Goal: Check status: Check status

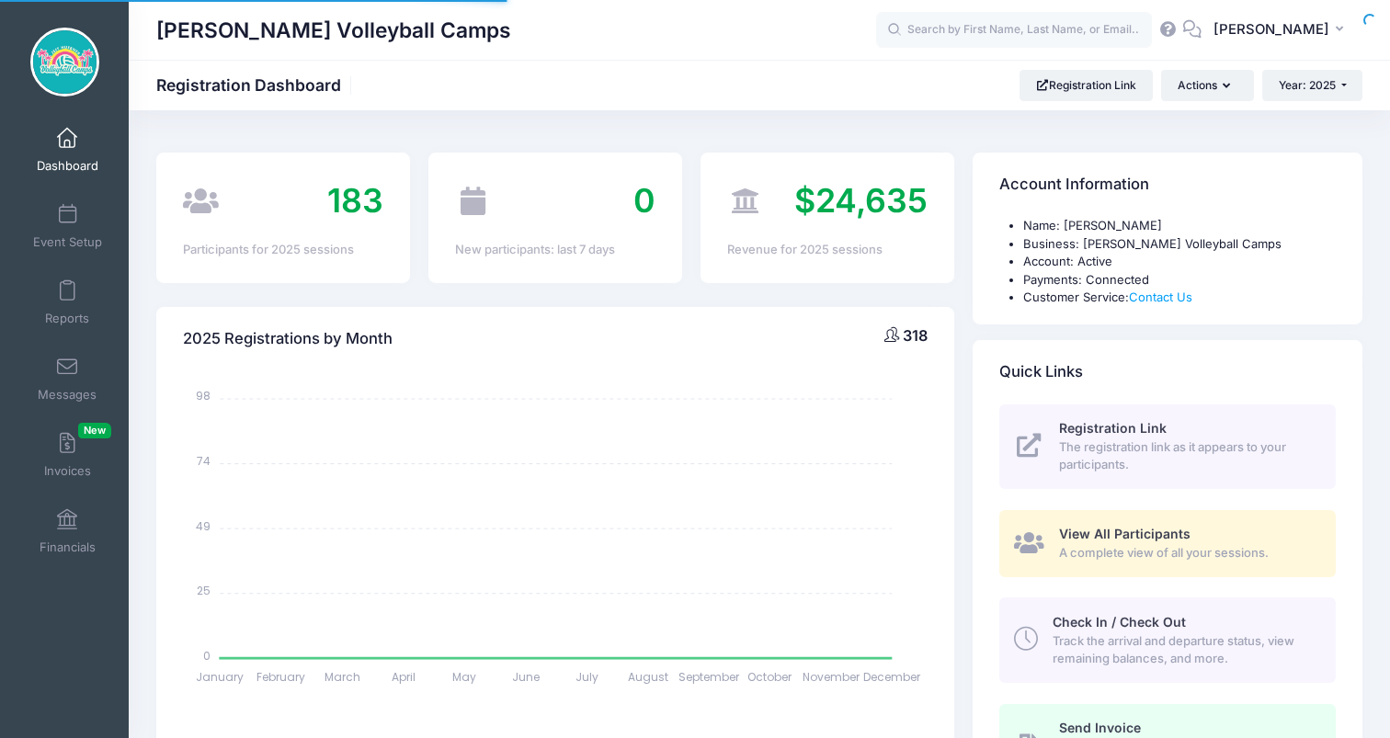
select select
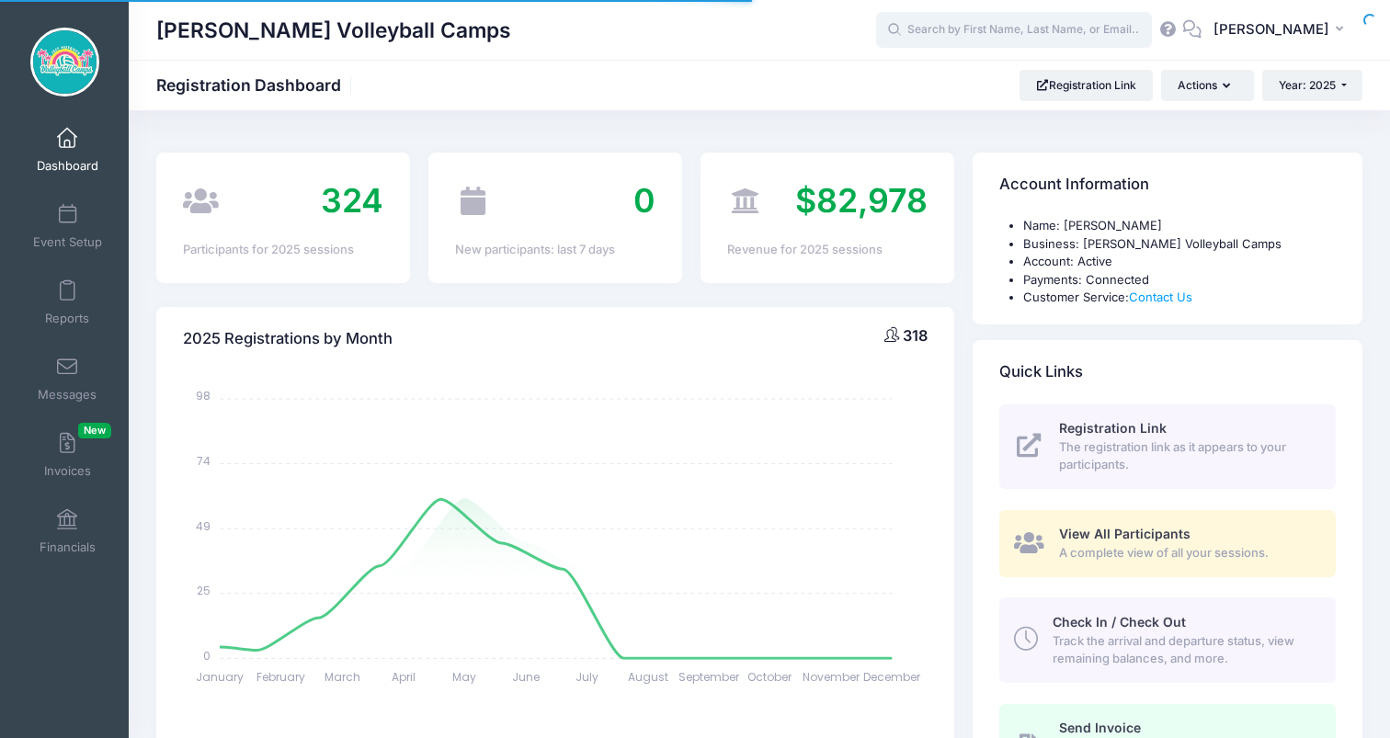
click at [993, 32] on input "text" at bounding box center [1014, 30] width 276 height 37
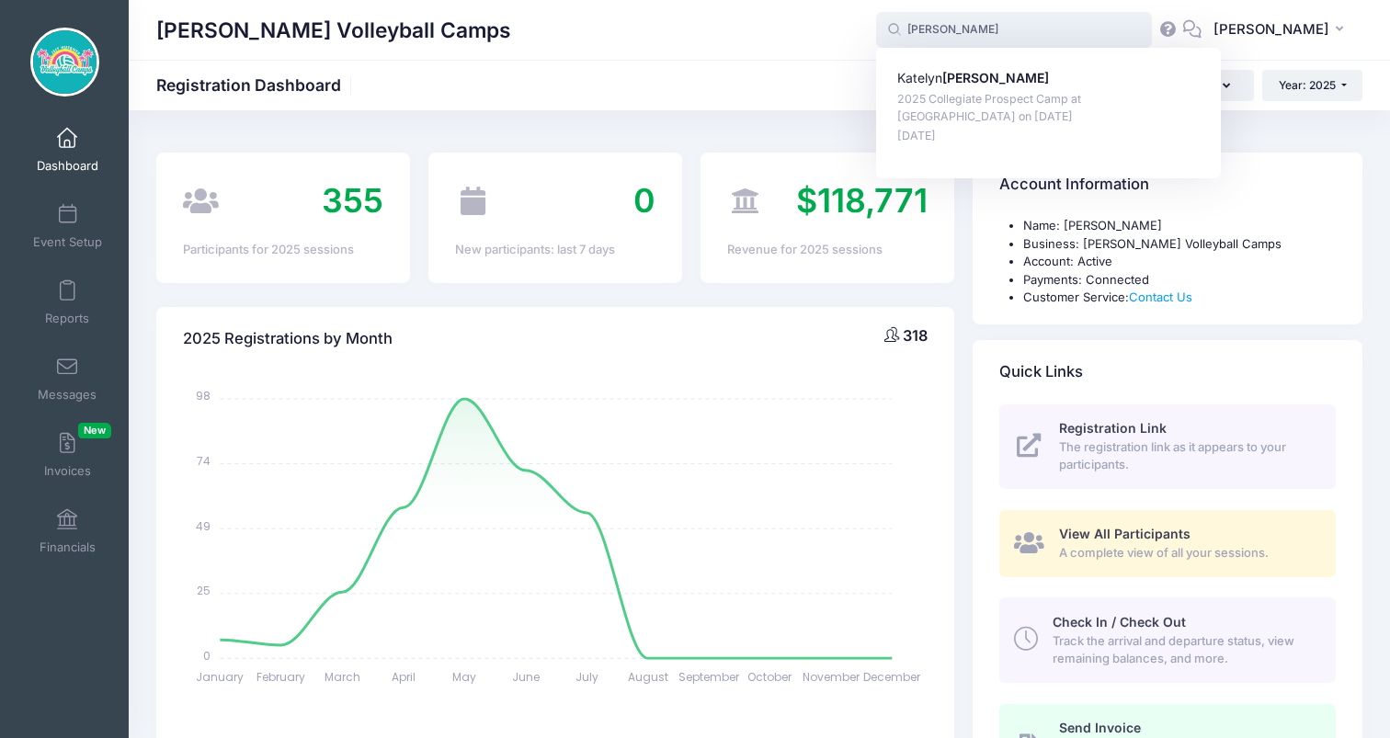
click at [1058, 25] on input "hahn" at bounding box center [1014, 30] width 276 height 37
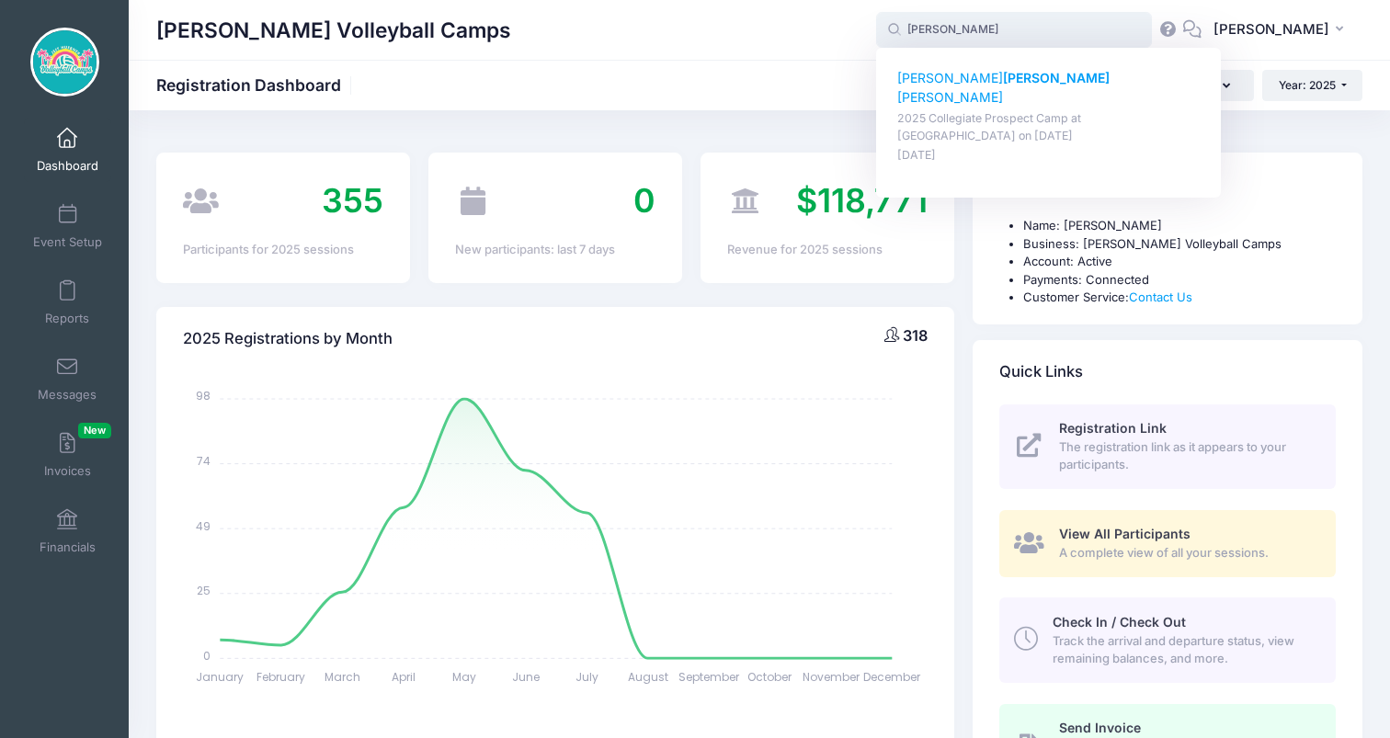
click at [1005, 110] on p "2025 Collegiate Prospect Camp at Palm Beach Atlantic University on Jul-18, 2025" at bounding box center [1048, 127] width 303 height 34
type input "MaddieRuth Seale (2025 Collegiate Prospect Camp at Palm Beach Atlantic Universi…"
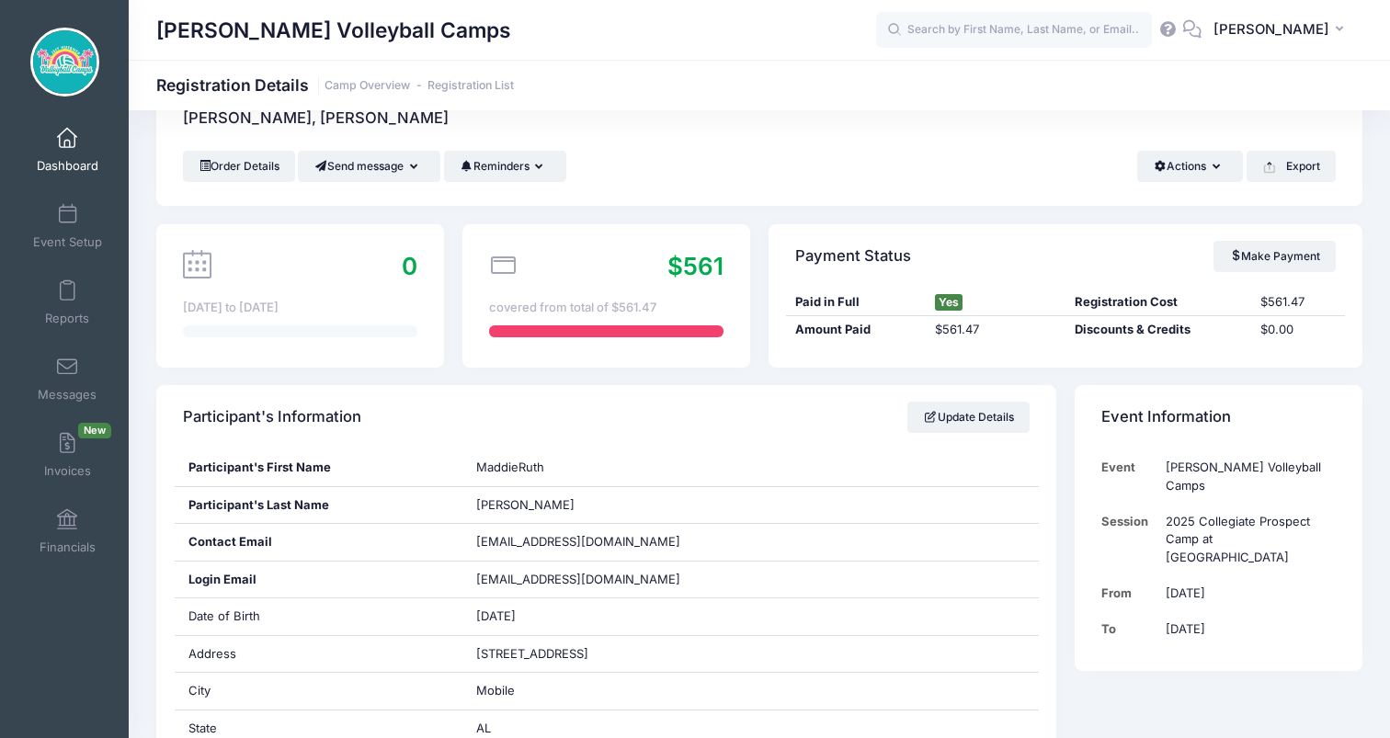
scroll to position [72, 0]
